Goal: Information Seeking & Learning: Learn about a topic

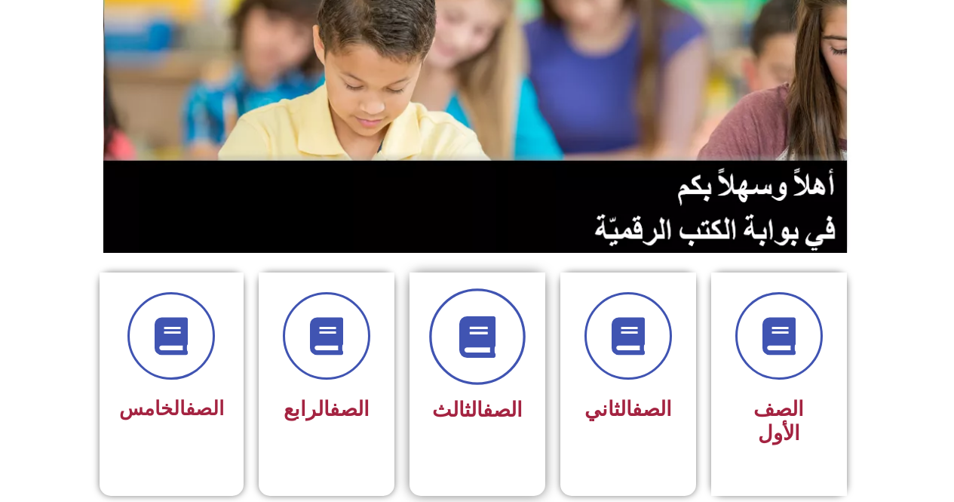
scroll to position [302, 0]
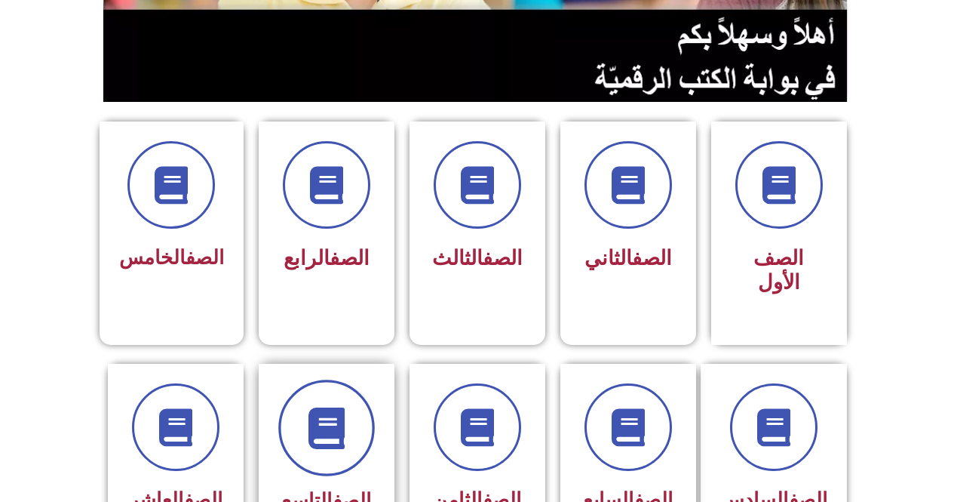
click at [363, 401] on span at bounding box center [326, 428] width 97 height 97
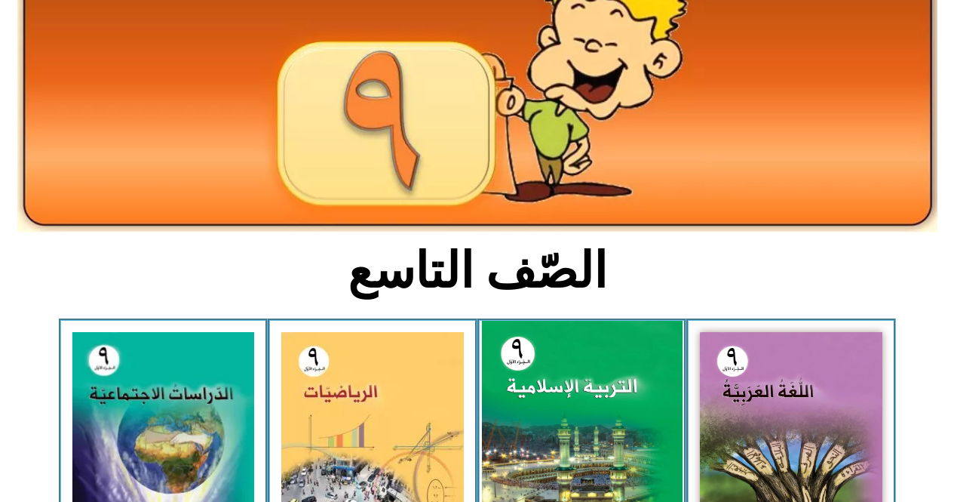
scroll to position [302, 0]
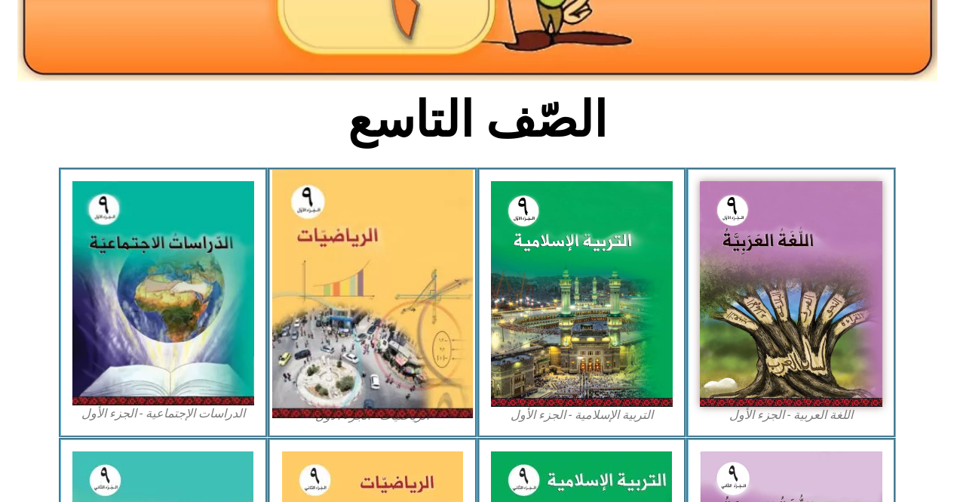
click at [387, 333] on img at bounding box center [372, 294] width 201 height 248
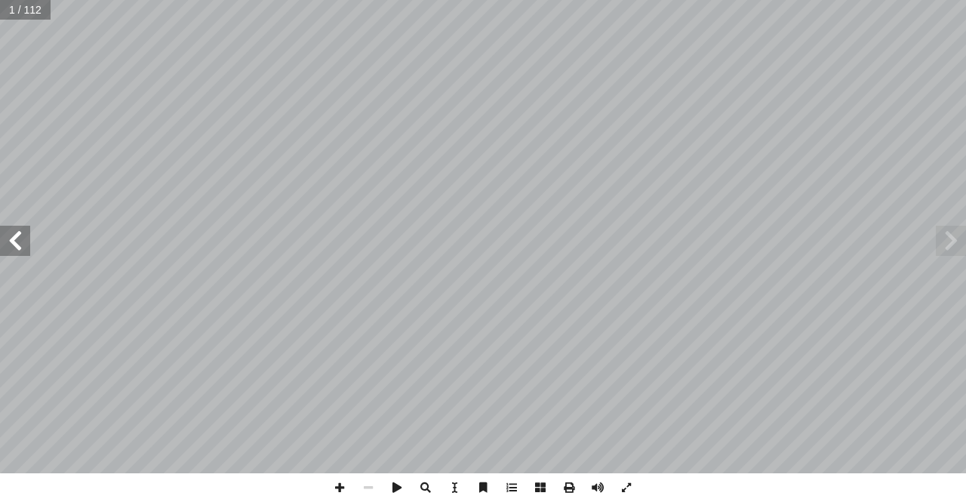
click at [14, 241] on span at bounding box center [15, 241] width 30 height 30
click at [28, 233] on span at bounding box center [15, 241] width 30 height 30
click at [16, 236] on span at bounding box center [15, 241] width 30 height 30
click at [16, 238] on span at bounding box center [15, 241] width 30 height 30
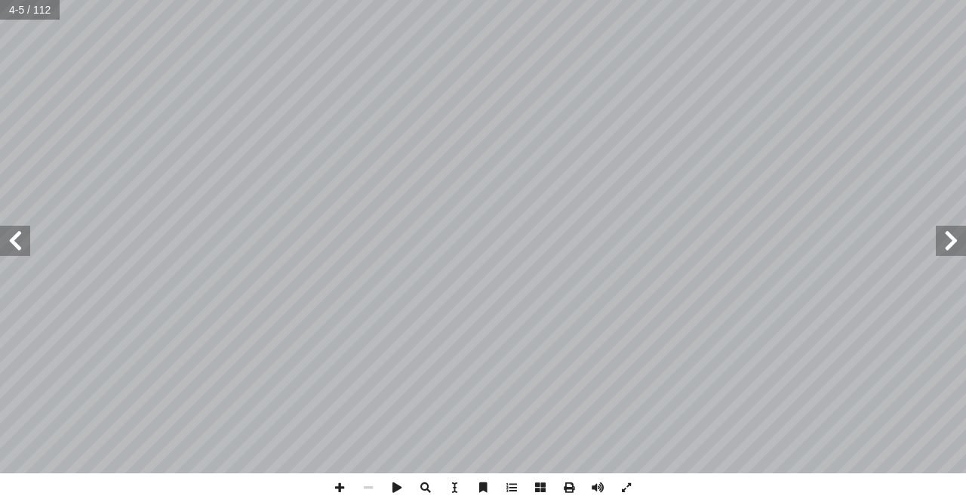
click at [16, 238] on span at bounding box center [15, 241] width 30 height 30
click at [17, 236] on span at bounding box center [15, 241] width 30 height 30
click at [17, 235] on span at bounding box center [15, 241] width 30 height 30
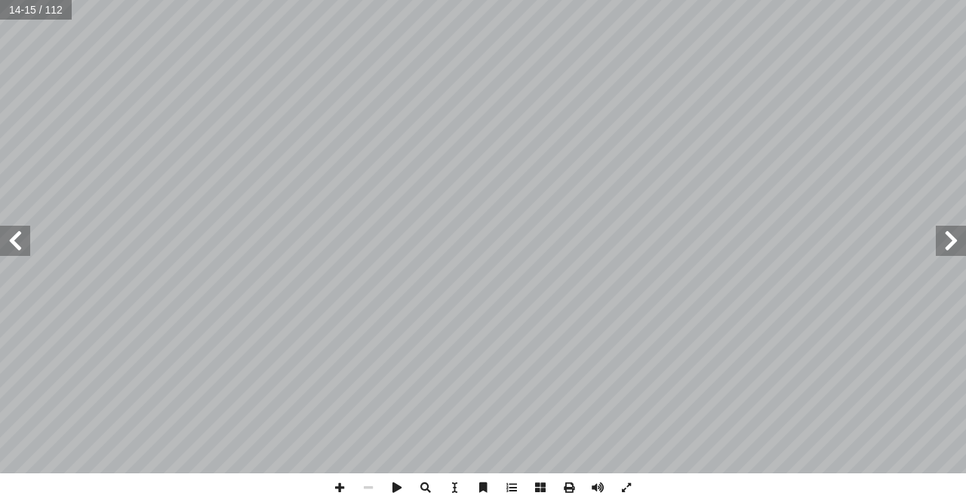
click at [17, 235] on span at bounding box center [15, 241] width 30 height 30
click at [17, 232] on span at bounding box center [15, 241] width 30 height 30
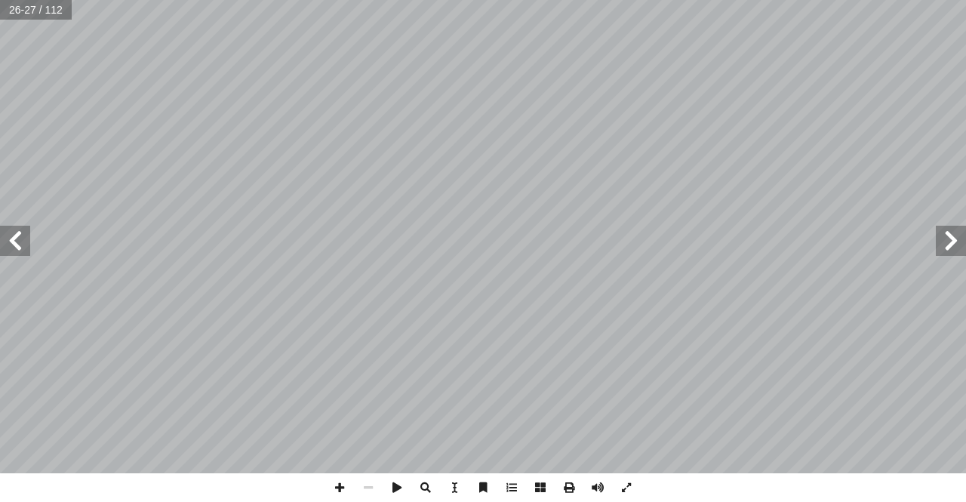
click at [952, 237] on span at bounding box center [951, 241] width 30 height 30
click at [951, 235] on span at bounding box center [951, 241] width 30 height 30
click at [16, 246] on span at bounding box center [15, 241] width 30 height 30
click at [955, 255] on span at bounding box center [951, 241] width 30 height 30
click at [951, 249] on span at bounding box center [951, 241] width 30 height 30
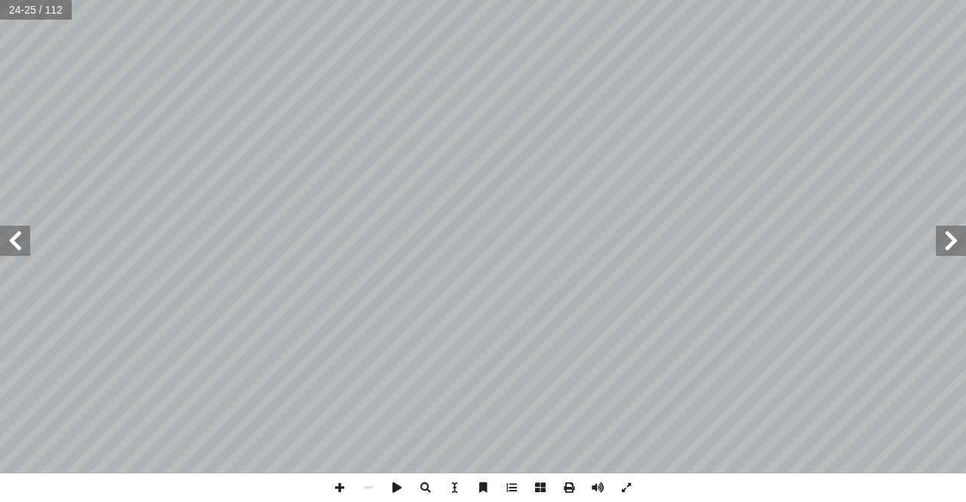
click at [957, 243] on span at bounding box center [951, 241] width 30 height 30
click at [346, 488] on span at bounding box center [339, 487] width 29 height 29
click at [333, 489] on span at bounding box center [339, 487] width 29 height 29
click at [338, 484] on span at bounding box center [339, 487] width 29 height 29
click at [19, 244] on span at bounding box center [15, 241] width 30 height 30
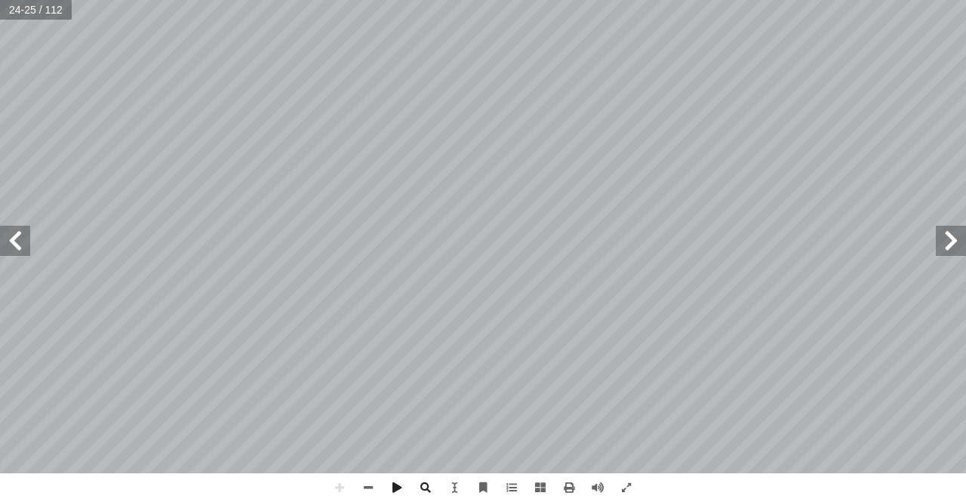
click at [267, 137] on html "الصفحة الرئيسية الصف الأول الصف الثاني الصف الثالث الصف الرابع الصف الخامس الصف…" at bounding box center [483, 68] width 966 height 137
click at [250, 137] on html "الصفحة الرئيسية الصف الأول الصف الثاني الصف الثالث الصف الرابع الصف الخامس الصف…" at bounding box center [483, 68] width 966 height 137
click at [26, 229] on span at bounding box center [15, 241] width 30 height 30
click at [945, 235] on span at bounding box center [951, 241] width 30 height 30
click at [26, 241] on span at bounding box center [15, 241] width 30 height 30
